Goal: Information Seeking & Learning: Learn about a topic

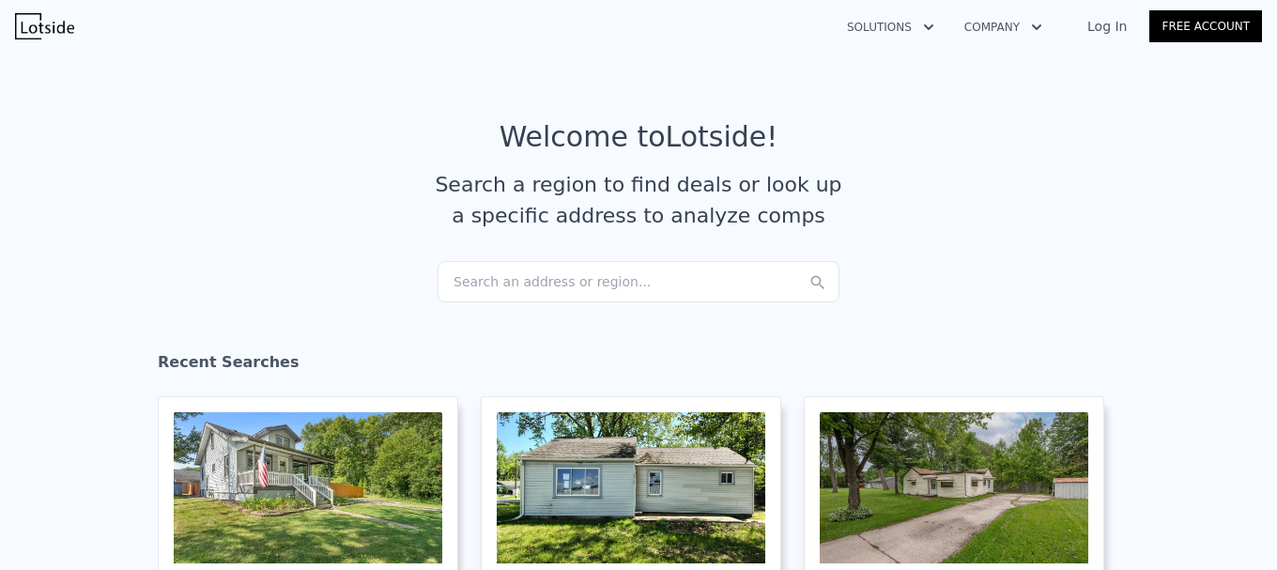
click at [531, 289] on div "Search an address or region..." at bounding box center [638, 281] width 402 height 41
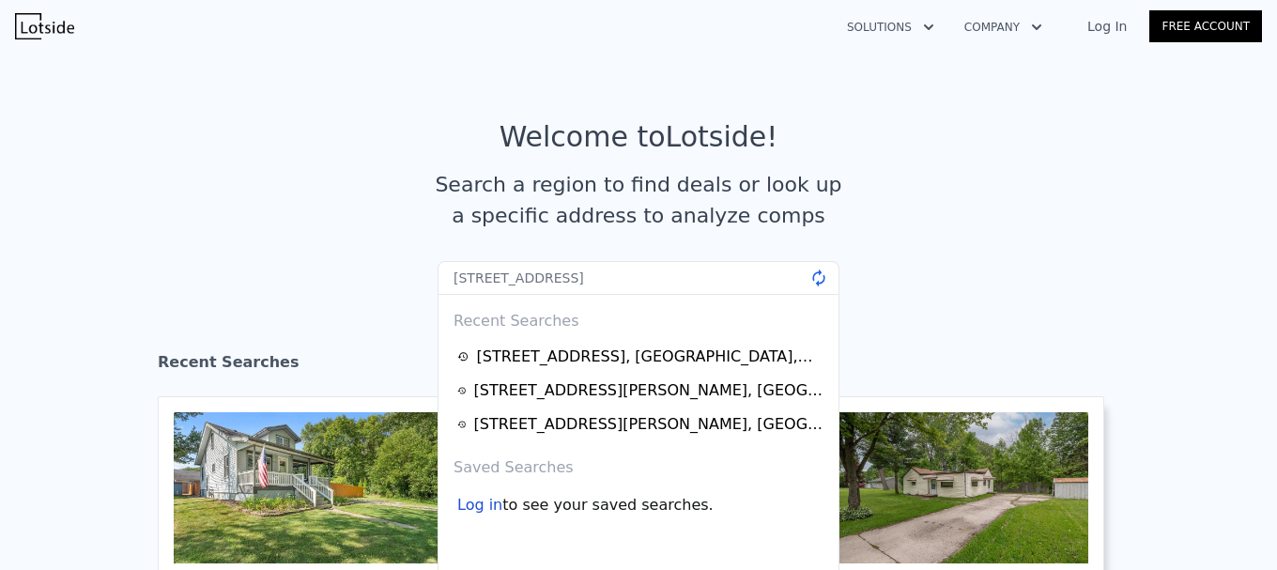
drag, startPoint x: 640, startPoint y: 283, endPoint x: 577, endPoint y: 274, distance: 63.5
click at [577, 274] on input "3366 11th St, Wyandotte, MI 48192" at bounding box center [638, 278] width 402 height 34
type input "3366 11th St, Wyandott"
drag, startPoint x: 594, startPoint y: 290, endPoint x: 435, endPoint y: 277, distance: 160.1
click at [437, 277] on input "3366 11th St, Wyandott" at bounding box center [638, 278] width 402 height 34
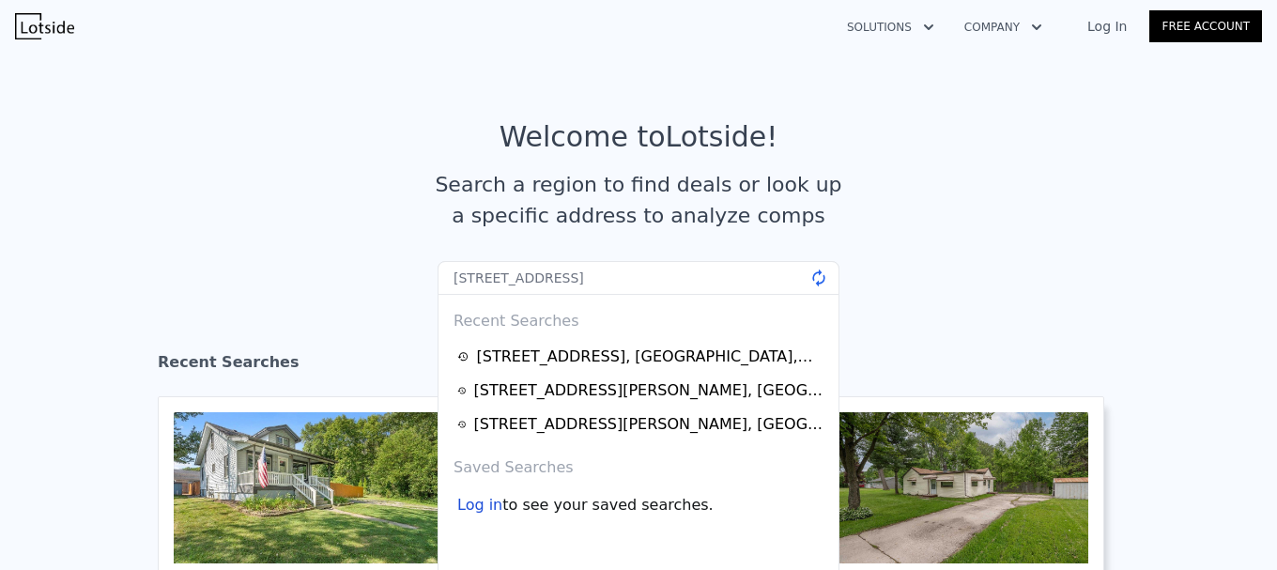
scroll to position [94, 0]
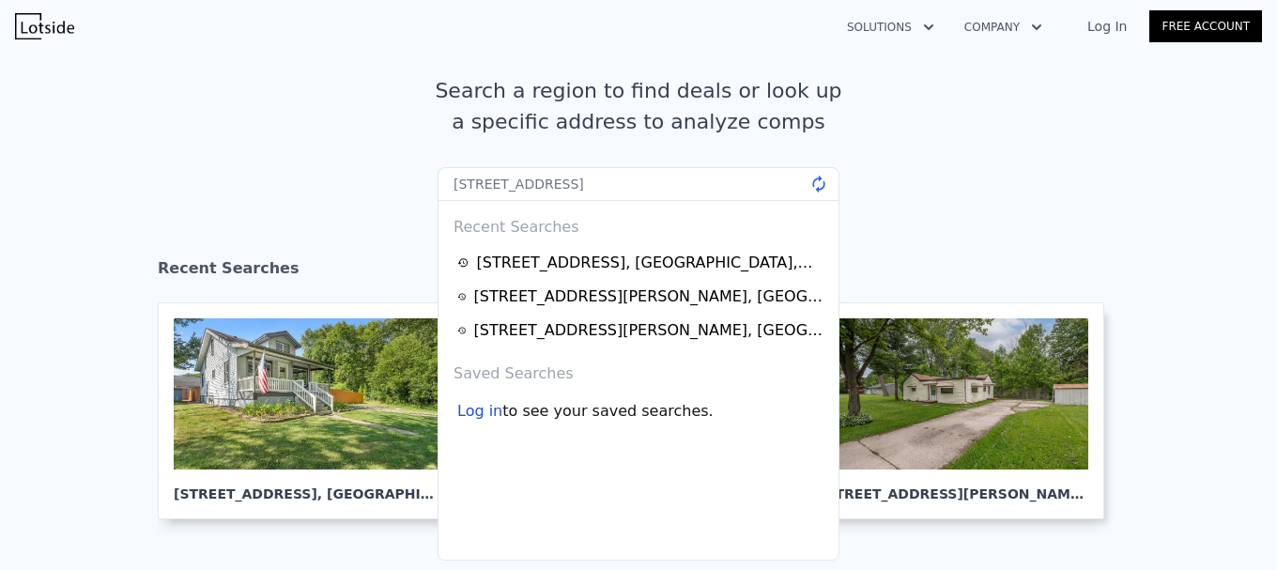
type input "3366 11th St, Wyandotte, MI 48192"
click at [457, 417] on div "Log in" at bounding box center [479, 411] width 45 height 23
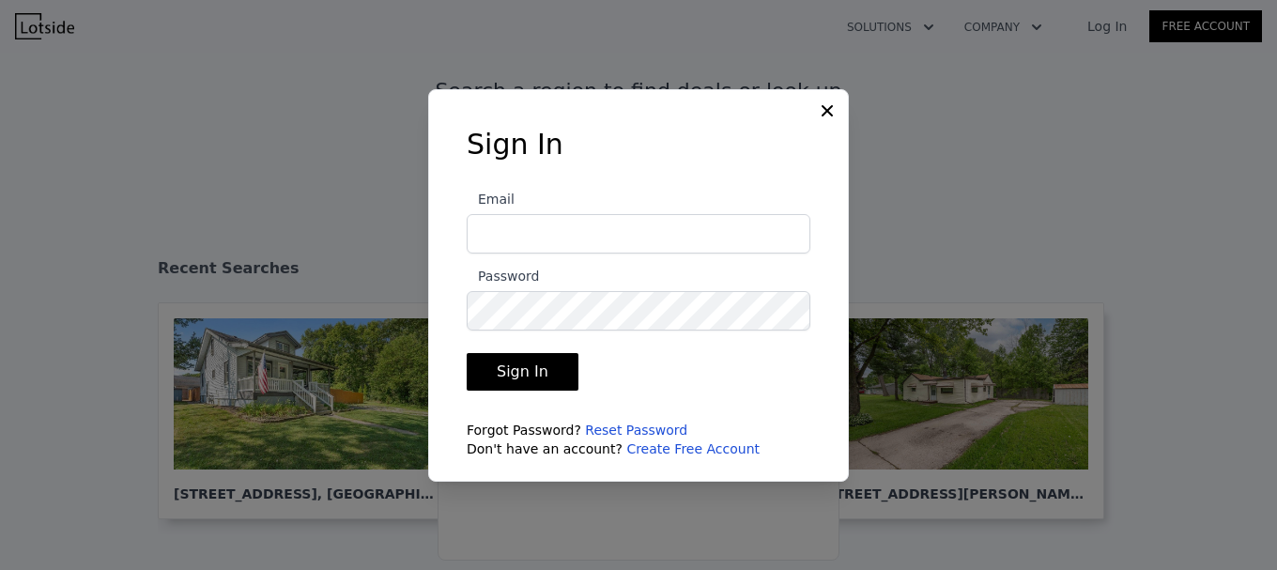
click at [566, 222] on input "Email" at bounding box center [639, 233] width 344 height 39
click at [387, 237] on div at bounding box center [638, 285] width 1277 height 570
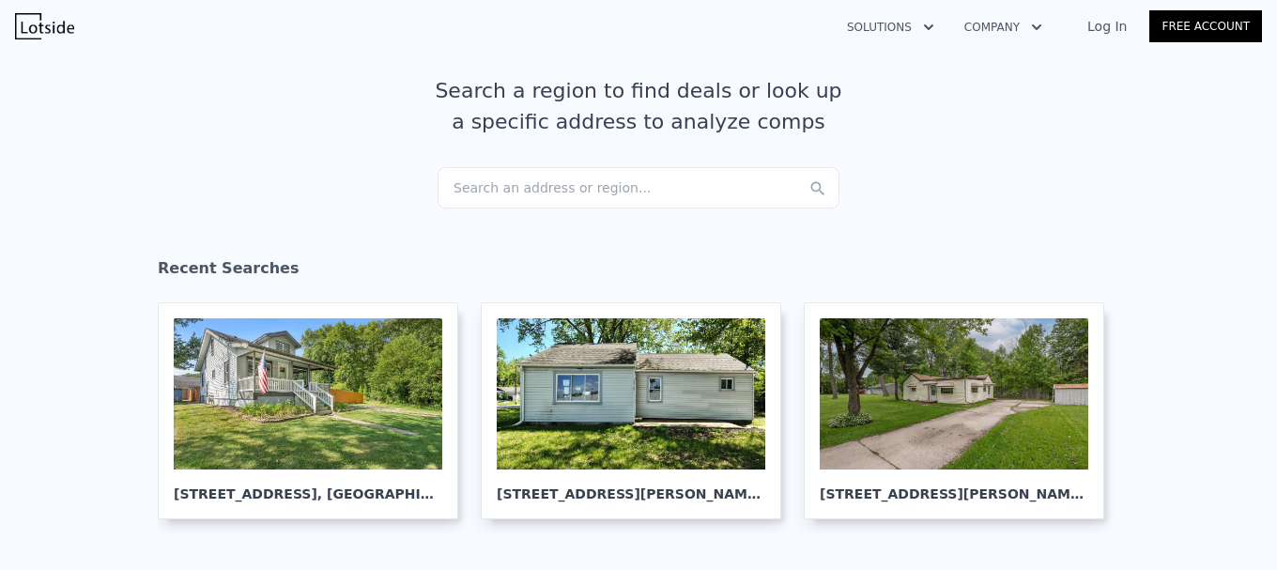
click at [657, 190] on div "Search an address or region..." at bounding box center [638, 187] width 402 height 41
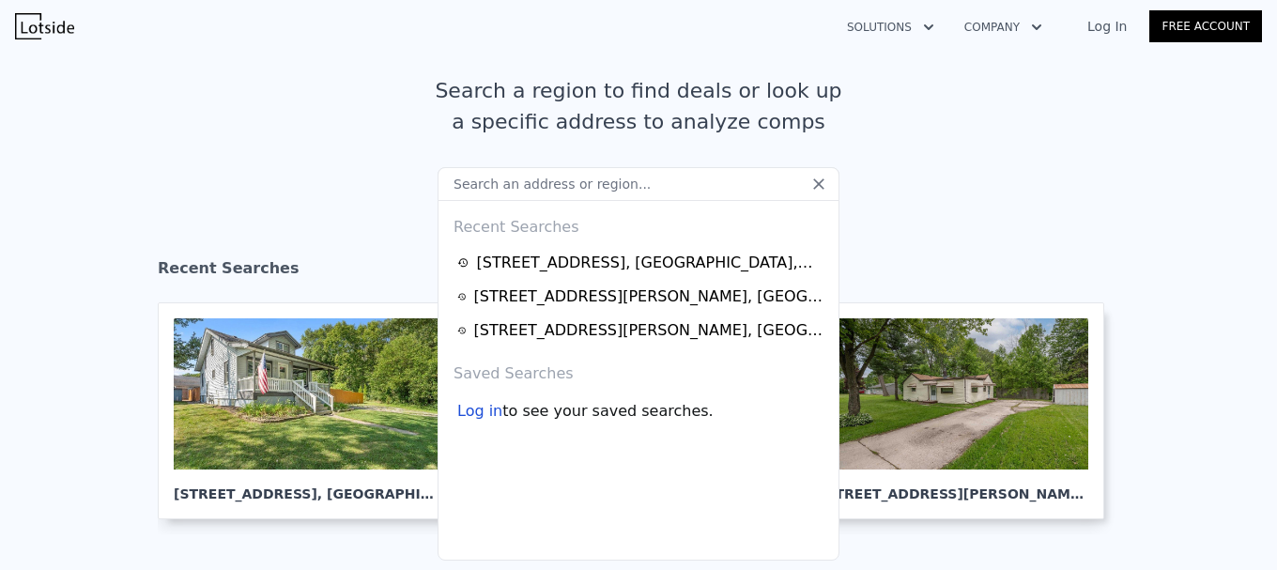
type input "3366 11th St, Wyandotte, MI 48192"
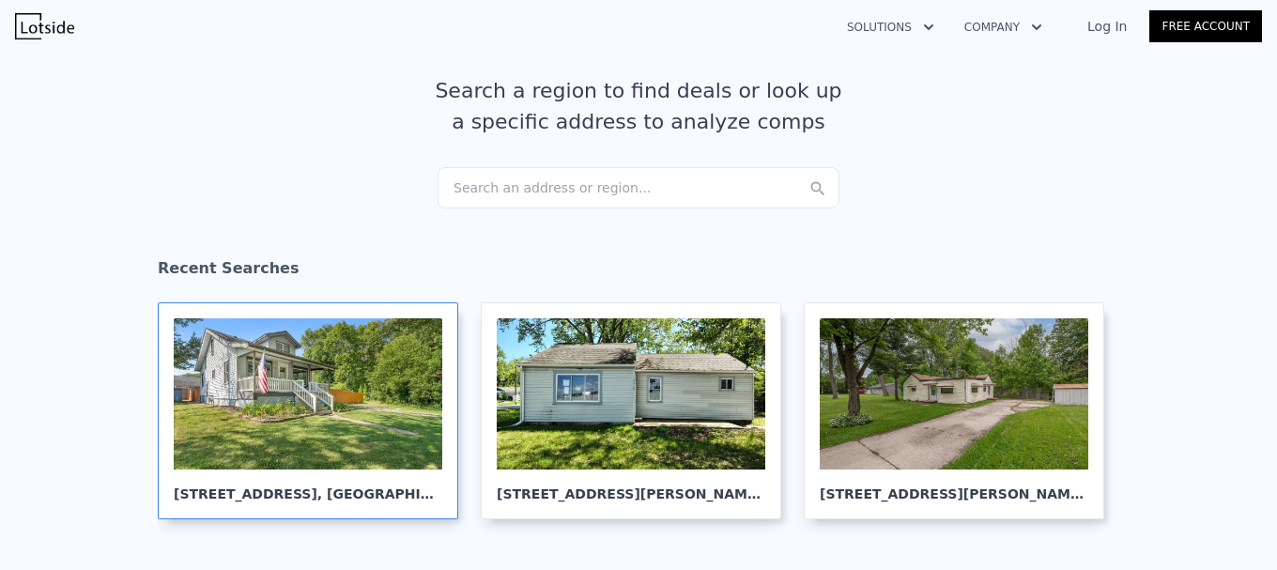
click at [293, 375] on div at bounding box center [308, 393] width 268 height 151
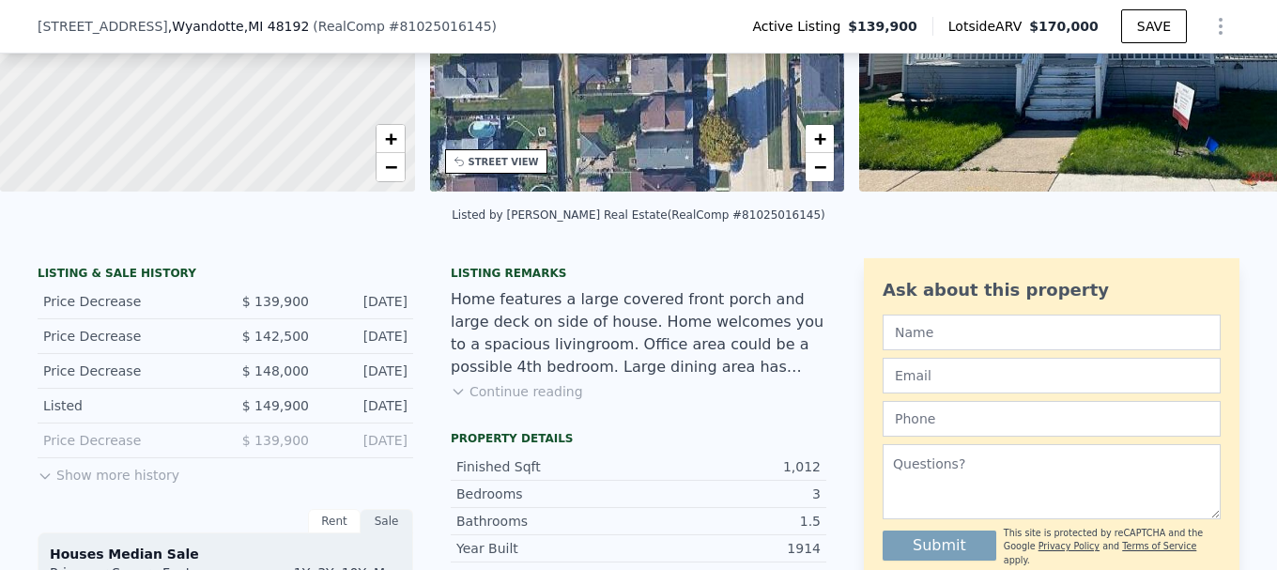
scroll to position [369, 0]
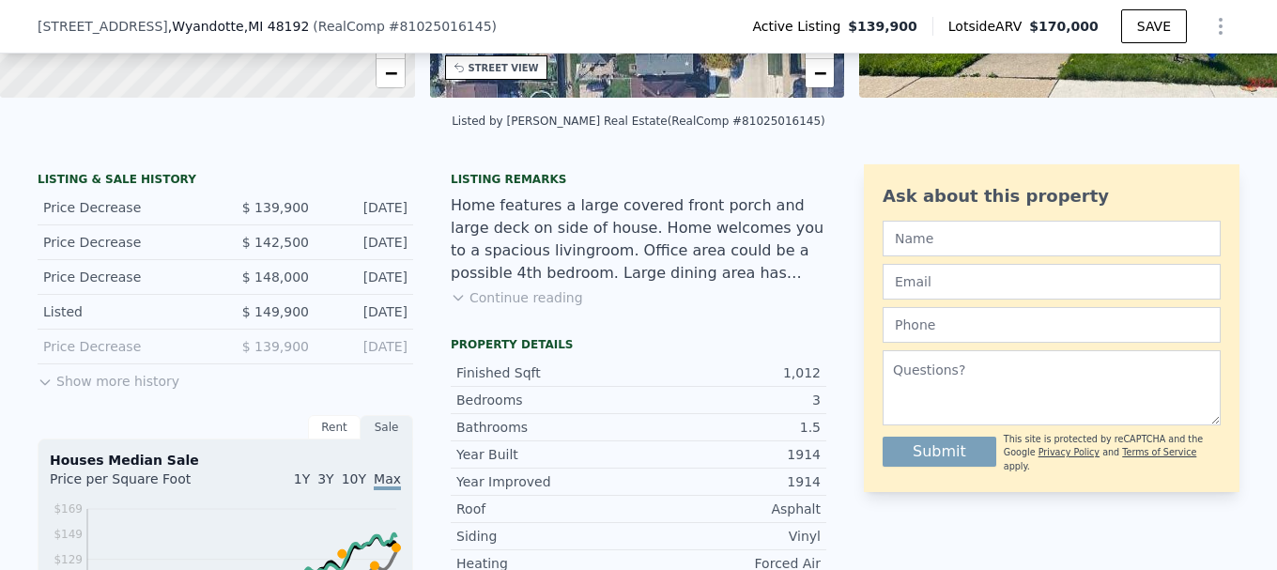
click at [149, 390] on button "Show more history" at bounding box center [109, 377] width 142 height 26
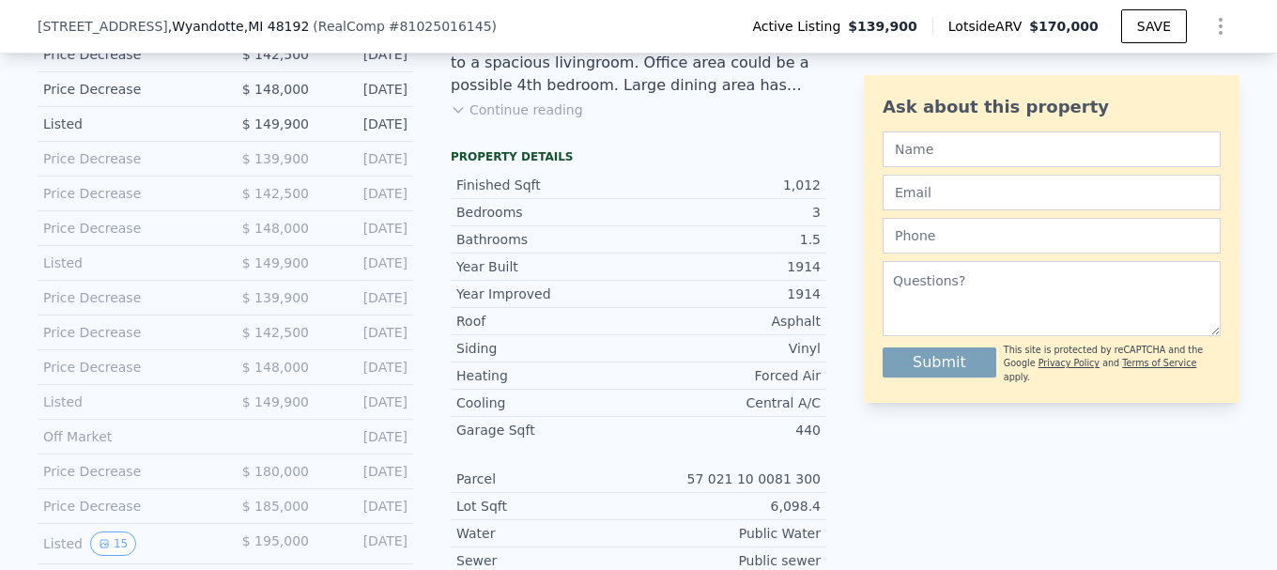
scroll to position [650, 0]
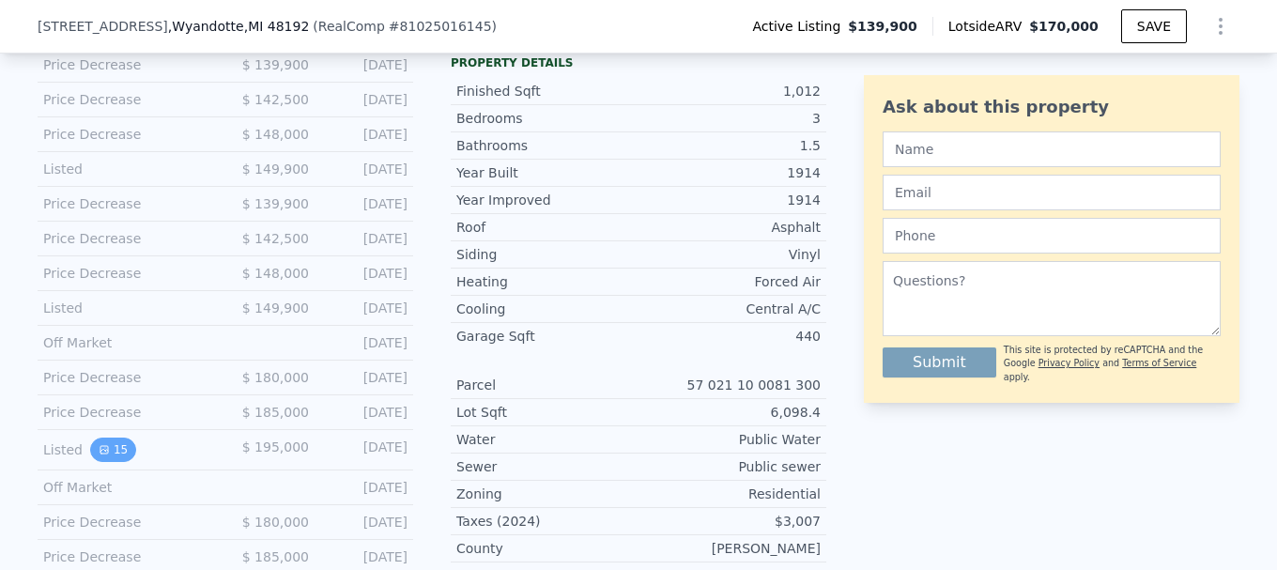
click at [117, 460] on button "15" at bounding box center [113, 449] width 46 height 24
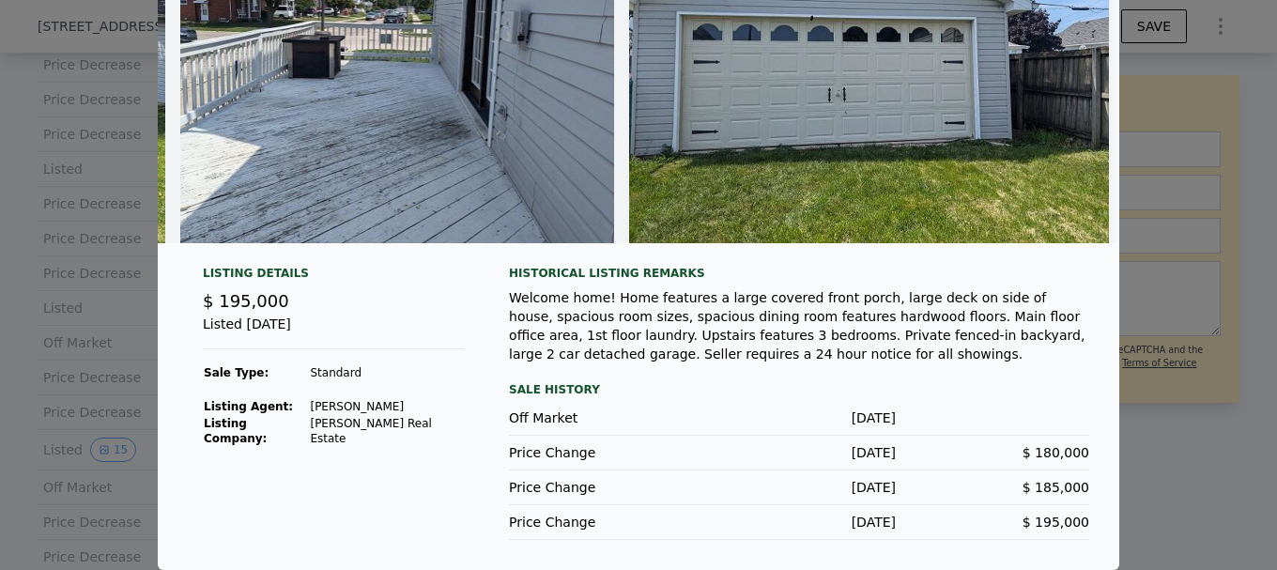
scroll to position [0, 0]
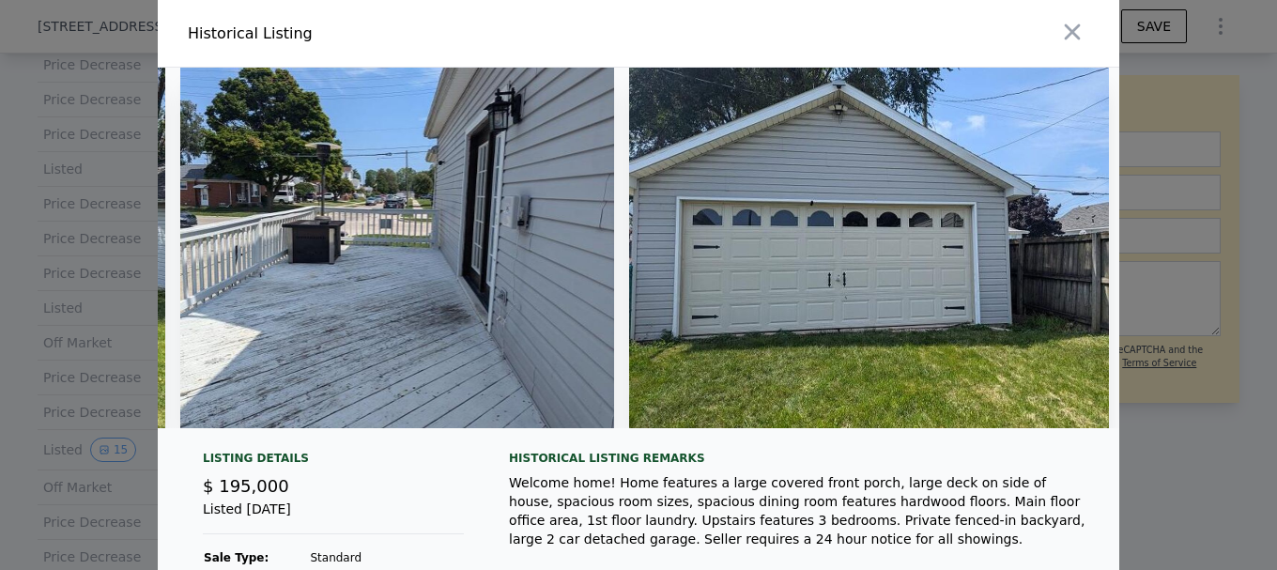
drag, startPoint x: 38, startPoint y: 229, endPoint x: 47, endPoint y: 230, distance: 9.4
click at [38, 229] on div at bounding box center [638, 285] width 1277 height 570
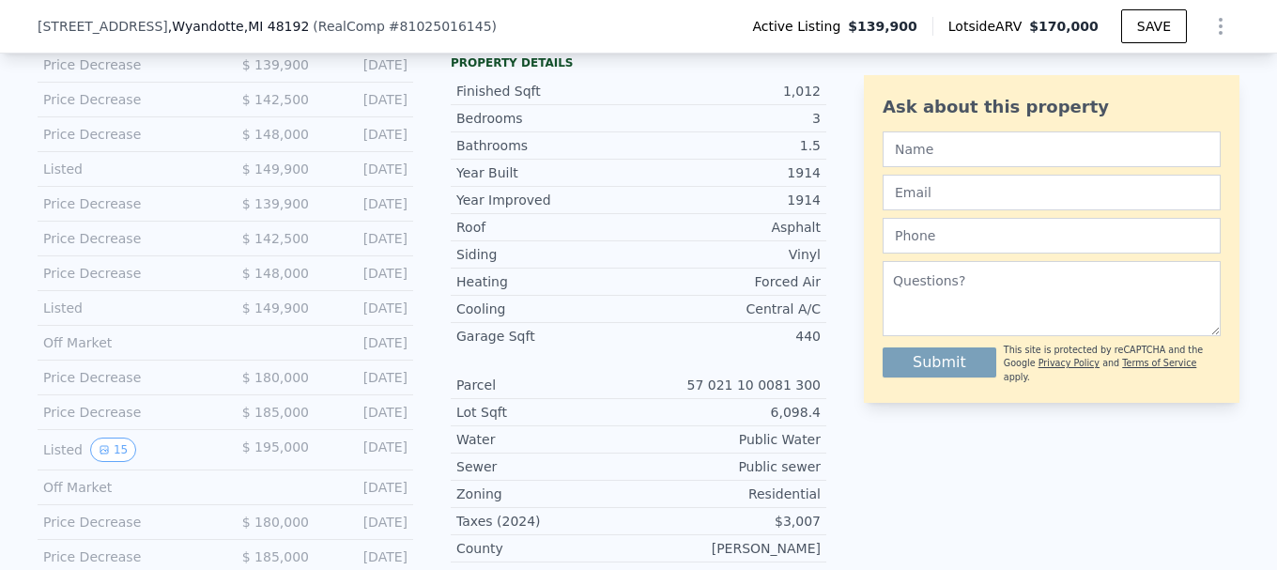
scroll to position [932, 0]
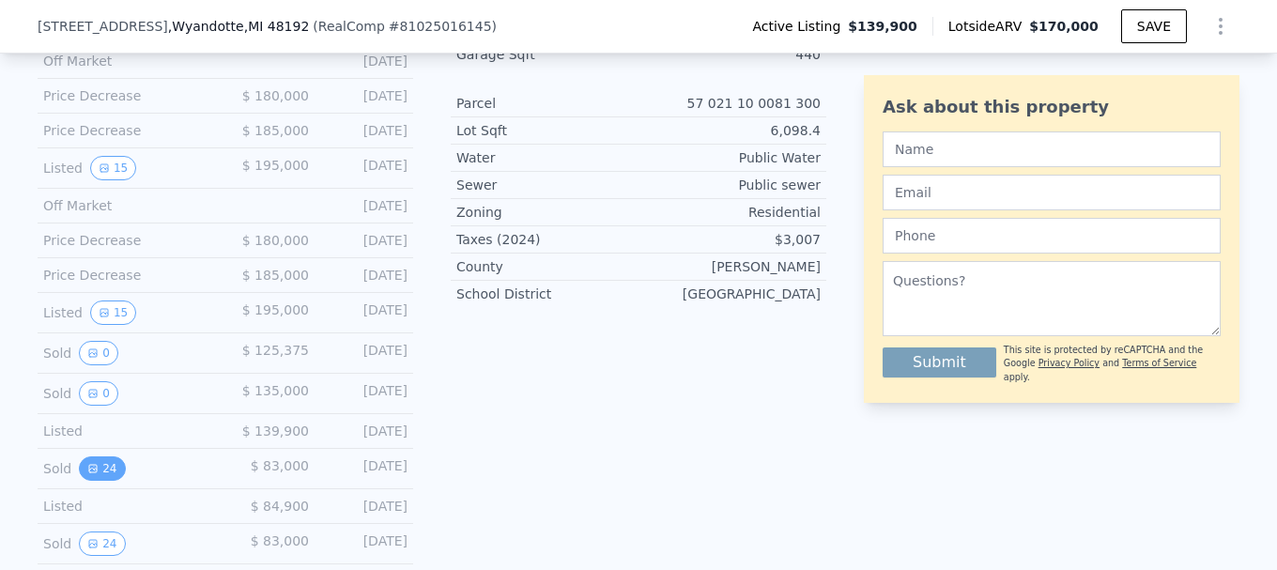
click at [100, 477] on button "24" at bounding box center [102, 468] width 46 height 24
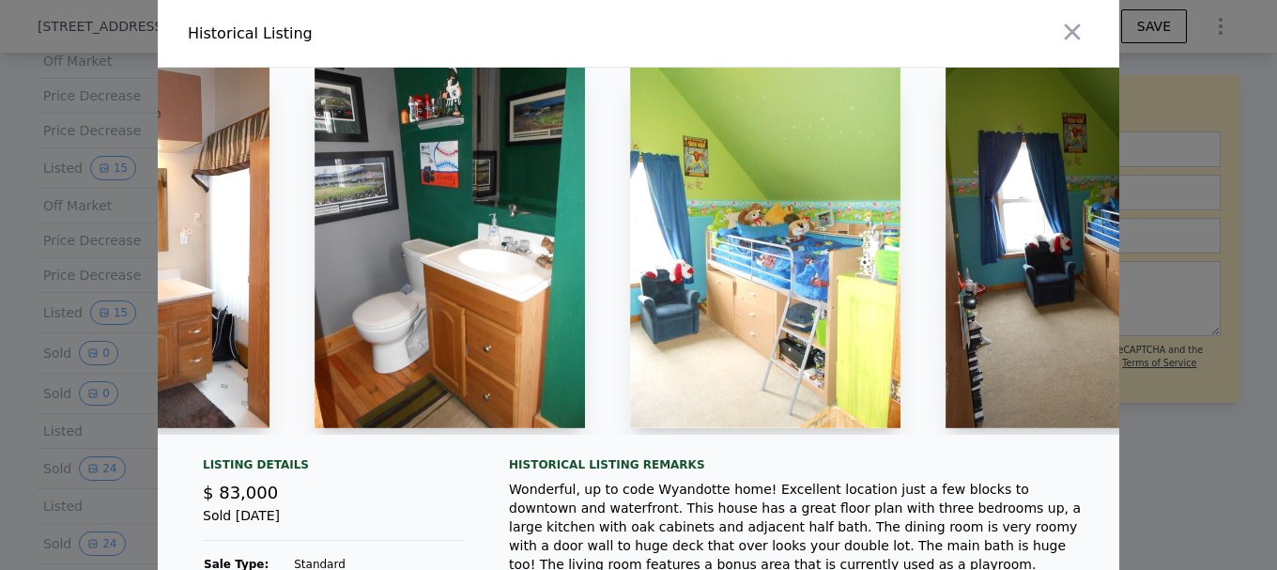
scroll to position [172, 0]
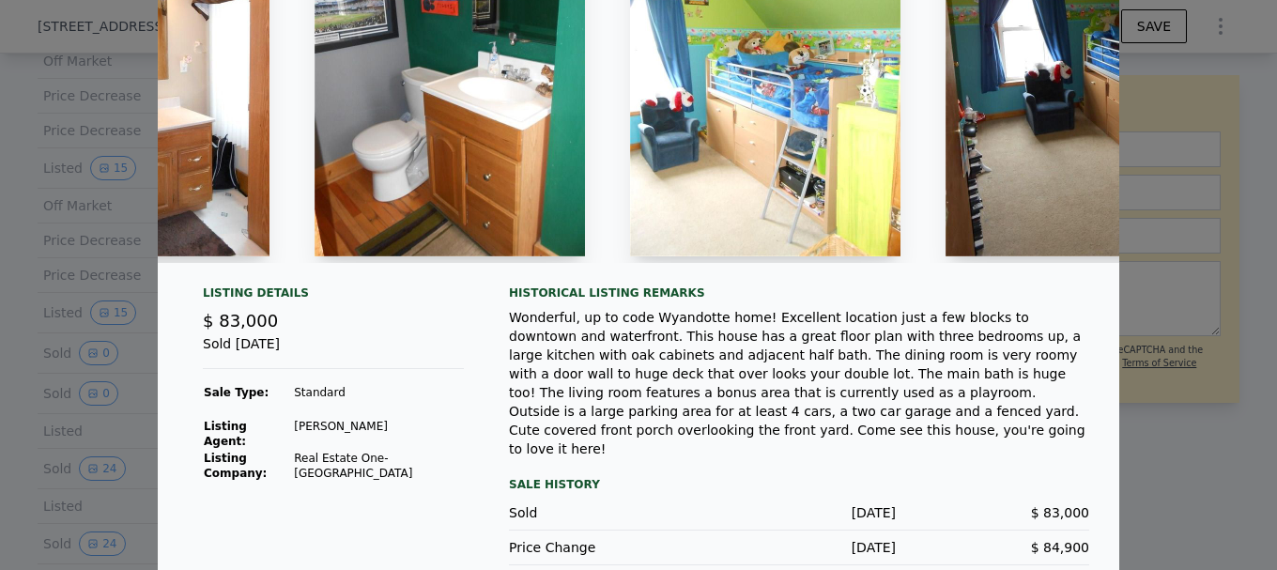
click at [107, 287] on div at bounding box center [638, 285] width 1277 height 570
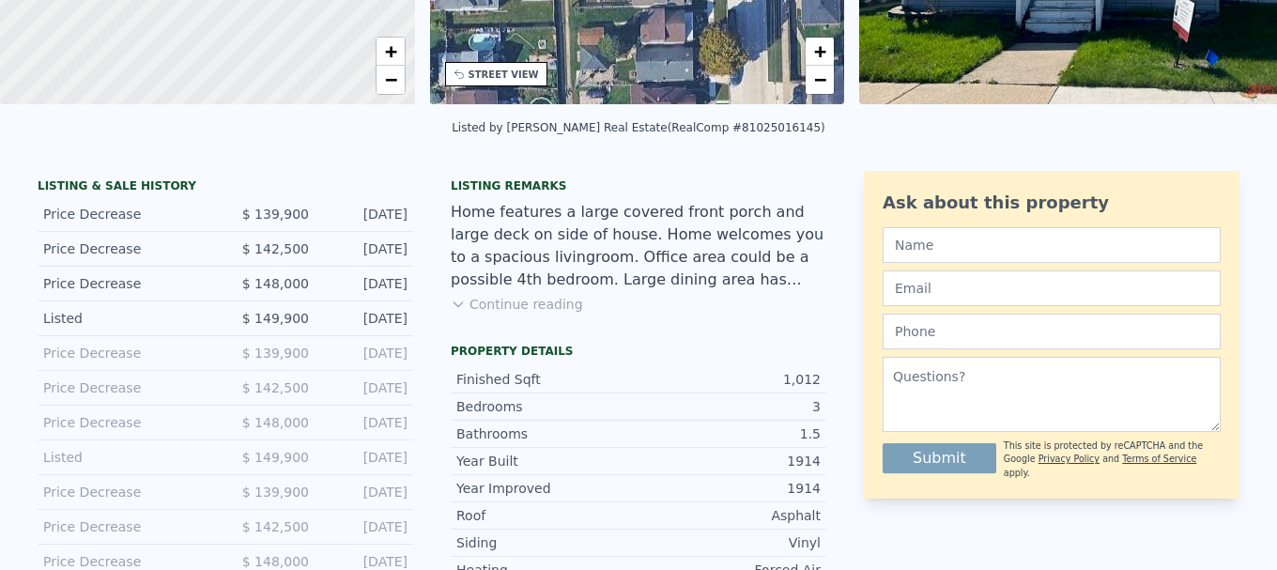
scroll to position [0, 0]
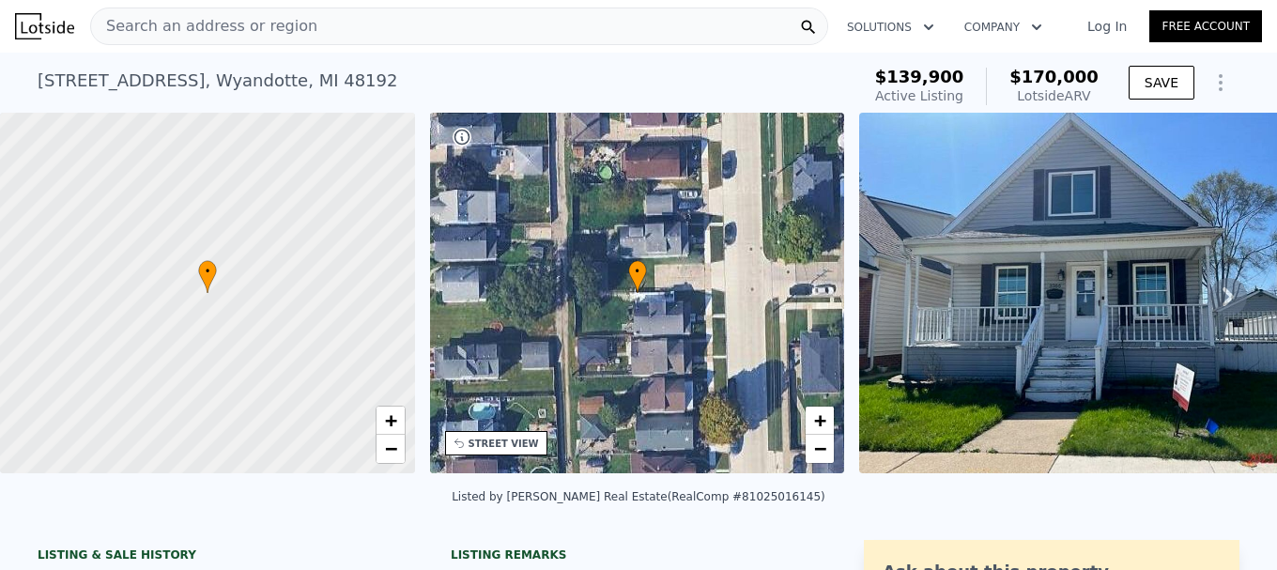
click at [75, 77] on div "3366 11th St , Wyandotte , MI 48192" at bounding box center [217, 81] width 359 height 26
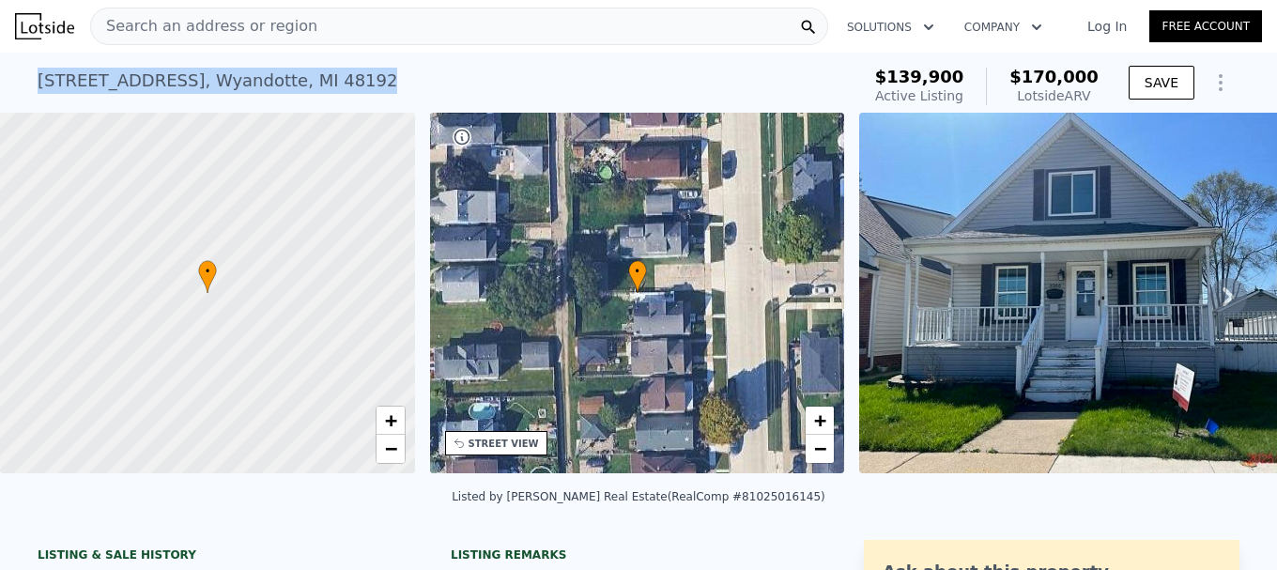
click at [75, 77] on div "3366 11th St , Wyandotte , MI 48192" at bounding box center [217, 81] width 359 height 26
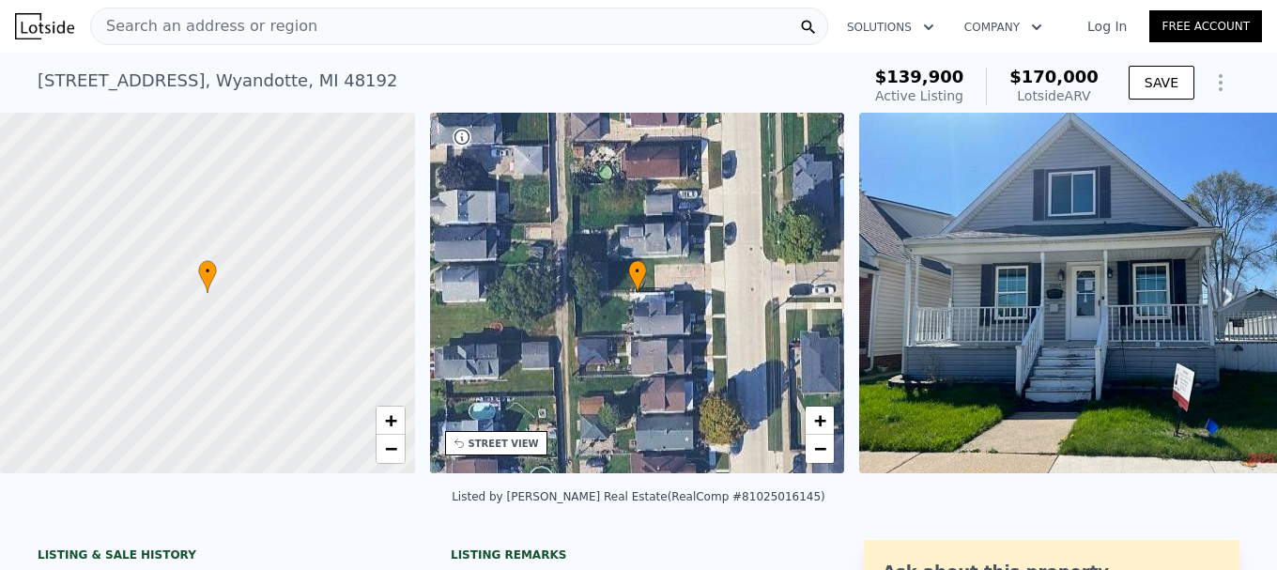
drag, startPoint x: 264, startPoint y: 494, endPoint x: 284, endPoint y: 496, distance: 20.7
click at [284, 496] on div "Listed by Willingham Real Estate (RealComp #81025016145)" at bounding box center [638, 502] width 1277 height 45
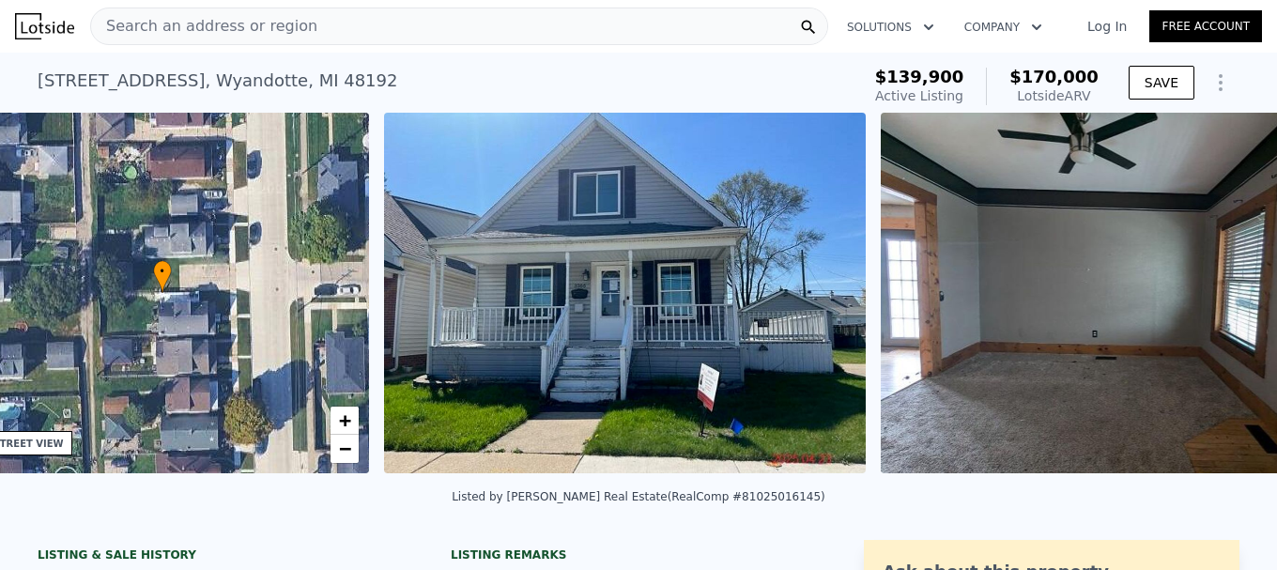
scroll to position [0, 437]
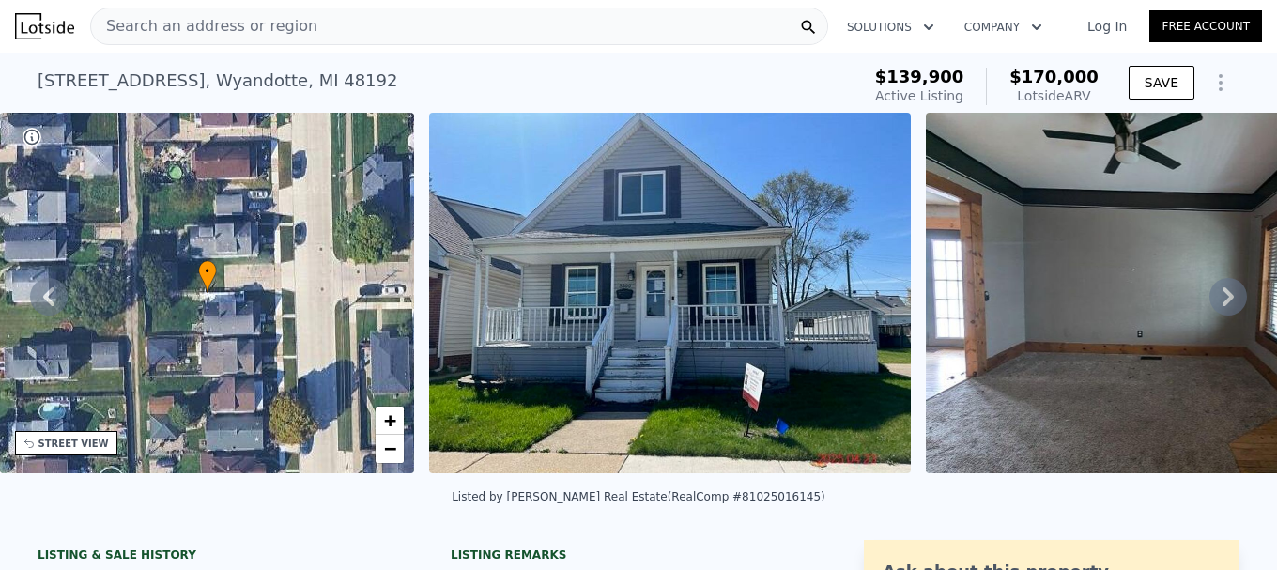
click at [514, 393] on img at bounding box center [670, 293] width 482 height 360
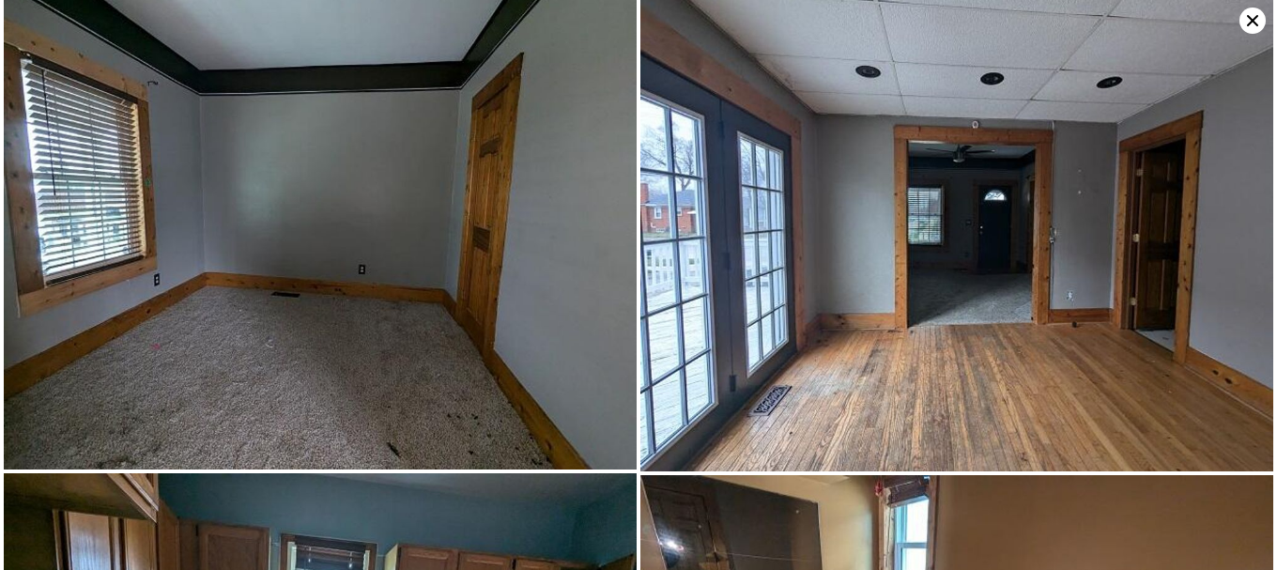
scroll to position [0, 0]
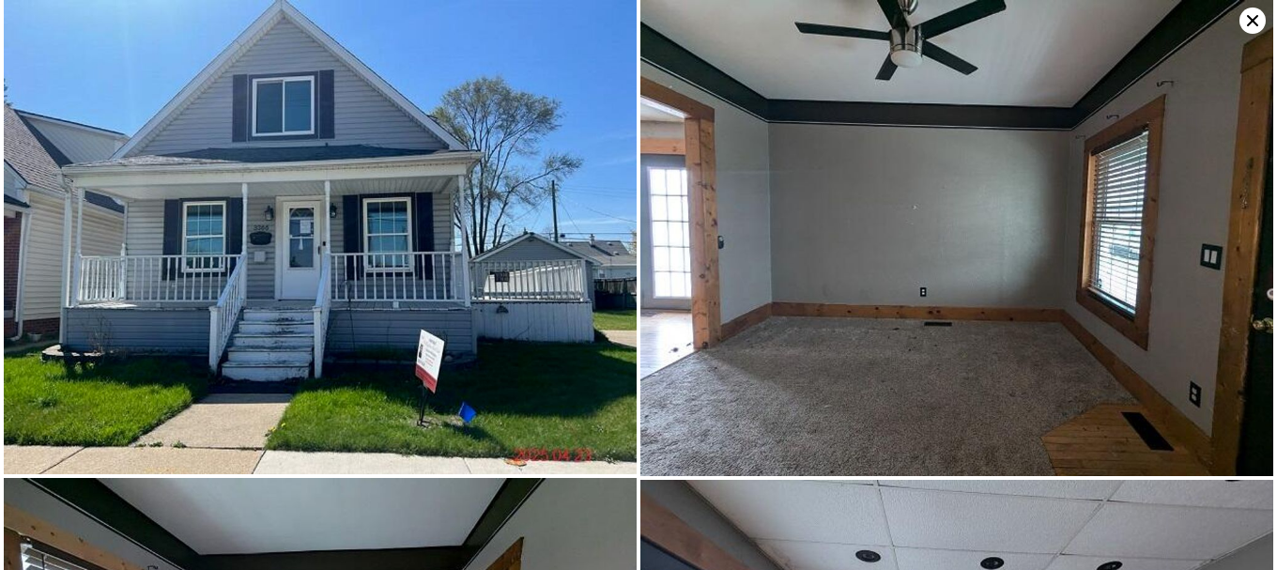
click at [228, 74] on img at bounding box center [320, 237] width 633 height 474
click at [1259, 16] on icon at bounding box center [1252, 21] width 26 height 26
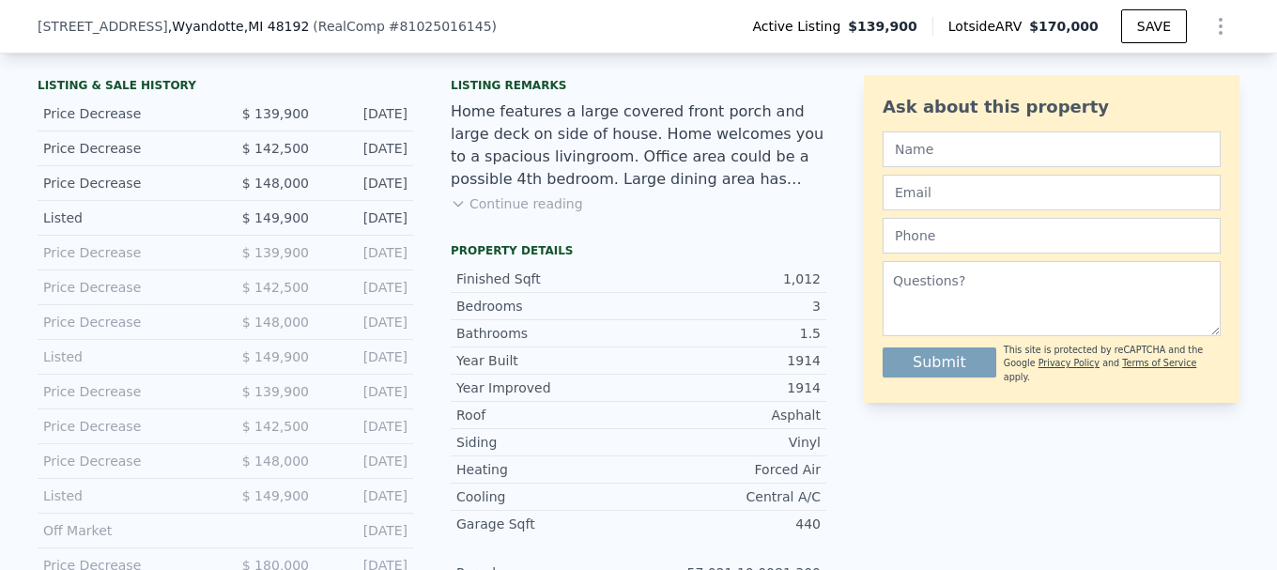
scroll to position [744, 0]
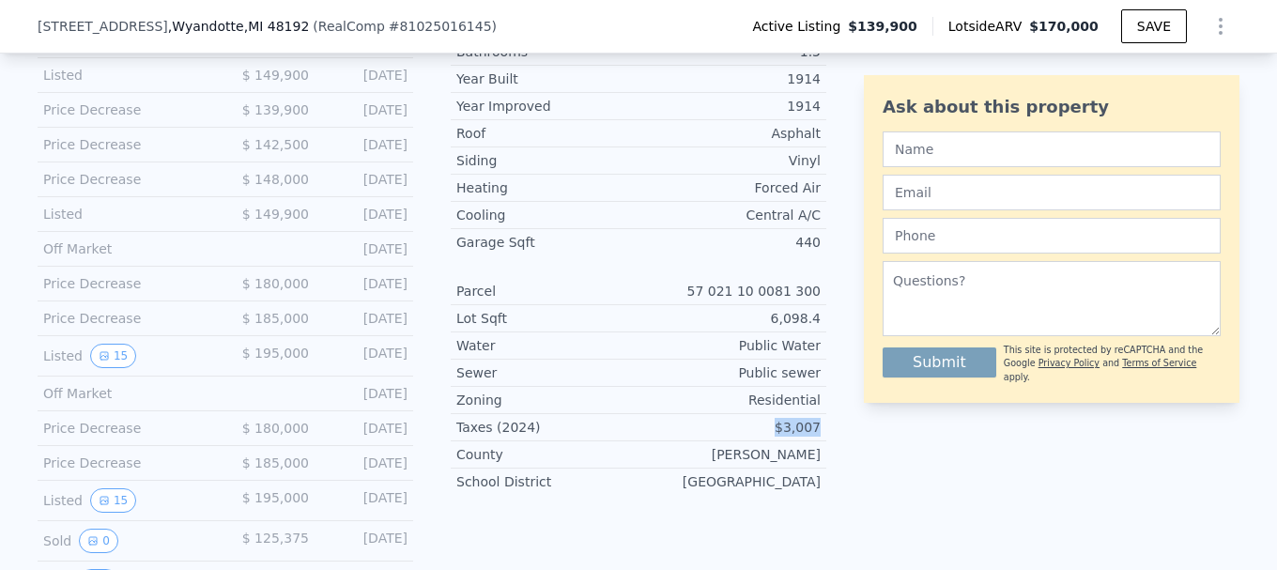
drag, startPoint x: 770, startPoint y: 434, endPoint x: 828, endPoint y: 441, distance: 58.7
click at [828, 441] on div "LISTING & SALE HISTORY Price Decrease $ 139,900 Jul 22, 2025 Price Decrease $ 1…" at bounding box center [638, 501] width 1201 height 1425
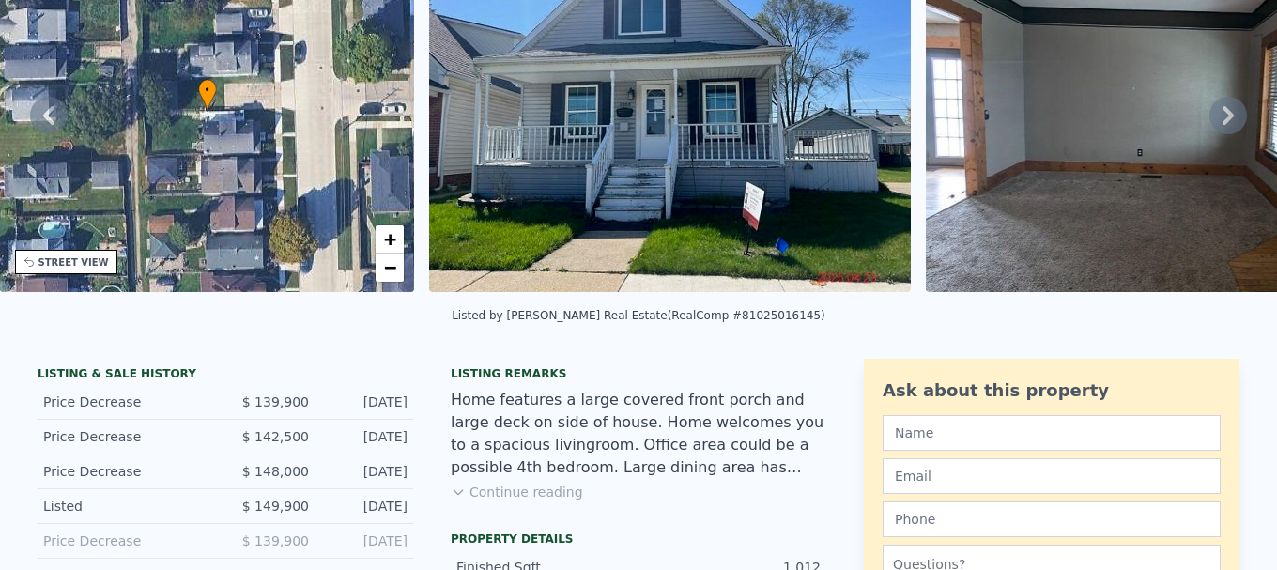
scroll to position [0, 0]
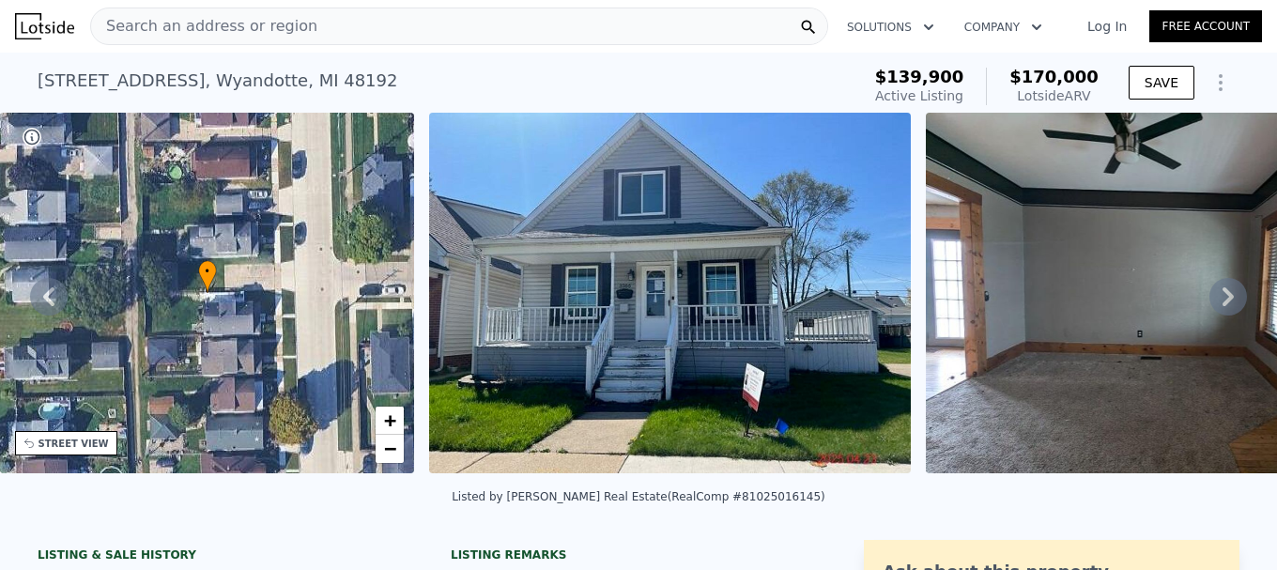
click at [1211, 275] on img at bounding box center [1165, 293] width 480 height 360
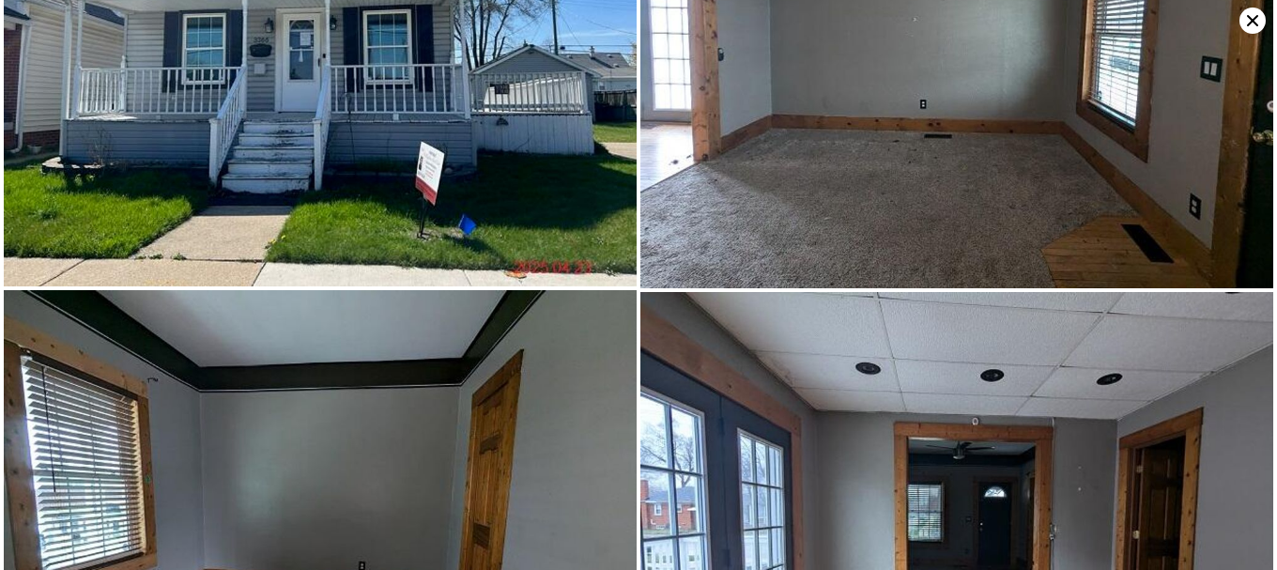
scroll to position [472, 0]
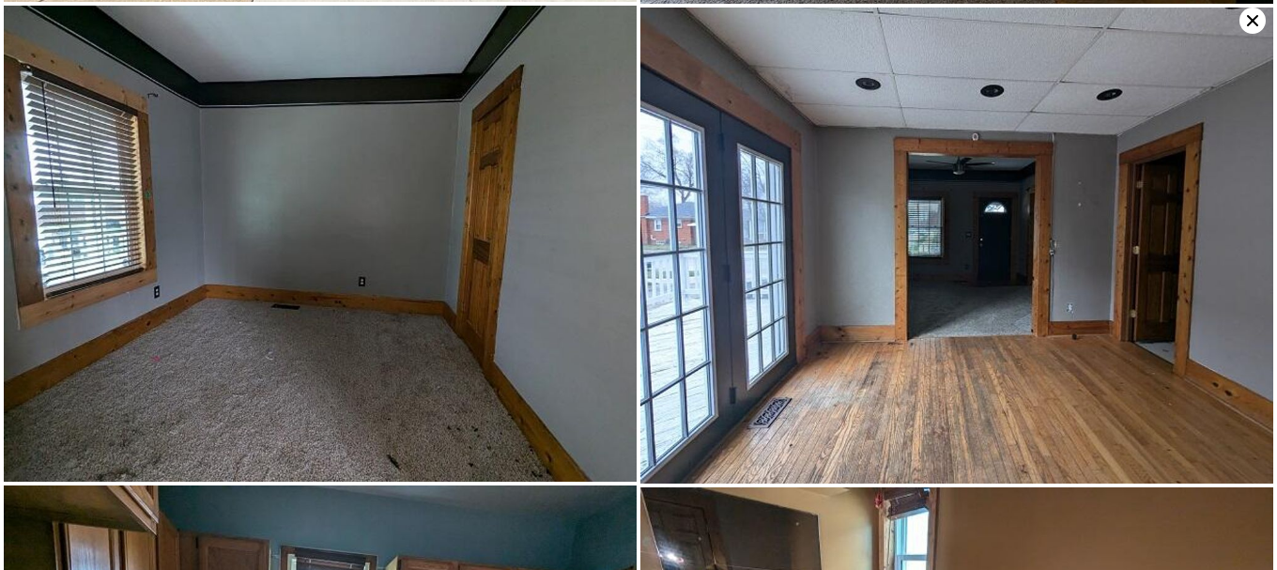
click at [1247, 17] on icon at bounding box center [1252, 21] width 26 height 26
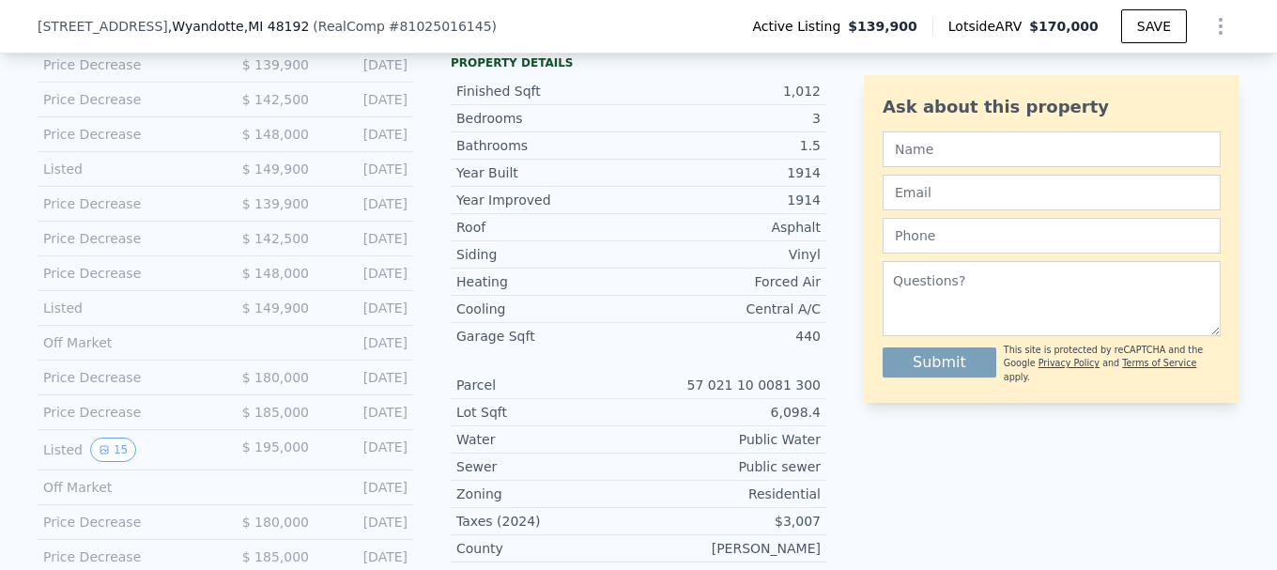
scroll to position [1026, 0]
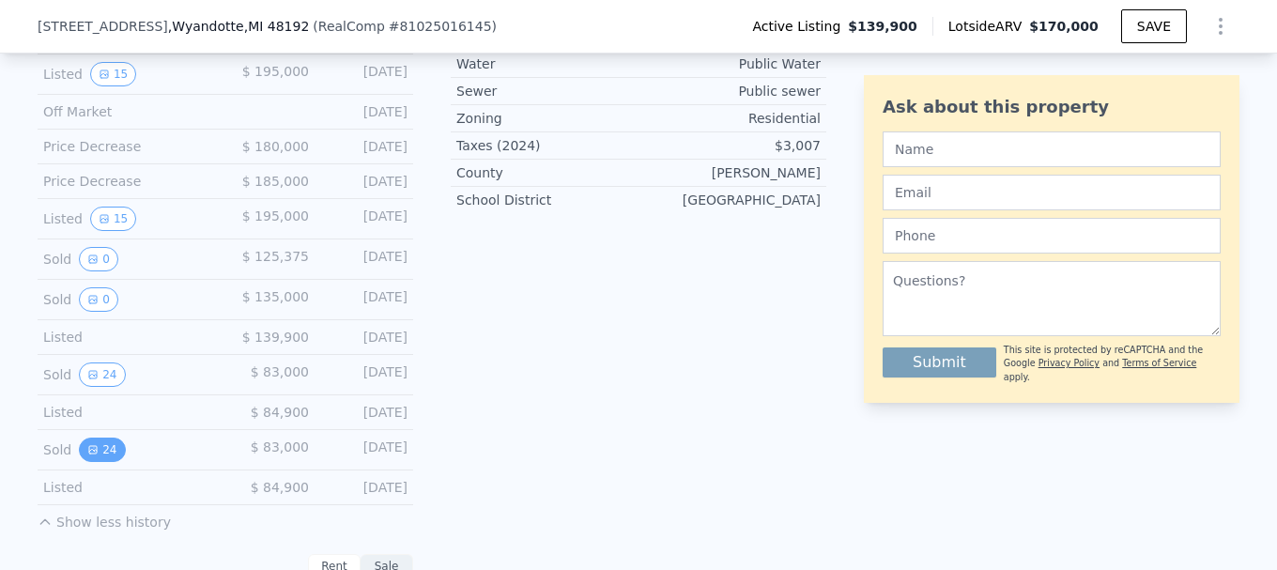
click at [89, 455] on icon "View historical data" at bounding box center [92, 449] width 11 height 11
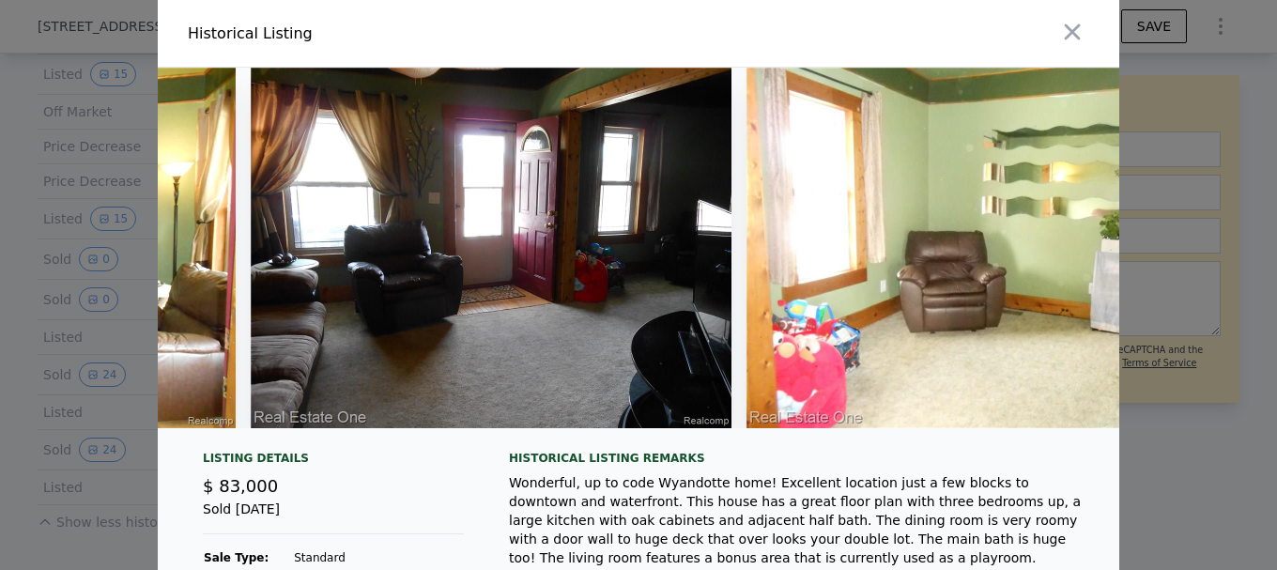
scroll to position [0, 4872]
